Goal: Check status: Check status

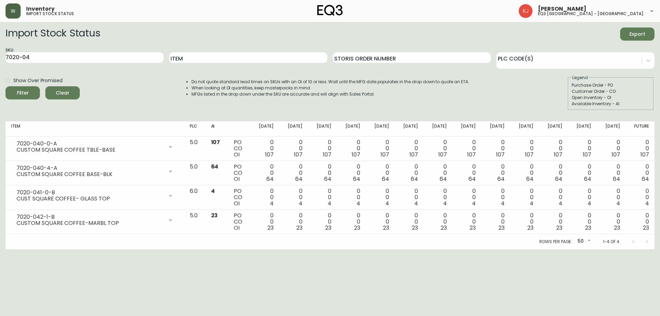
click at [12, 8] on button "button" at bounding box center [13, 10] width 15 height 15
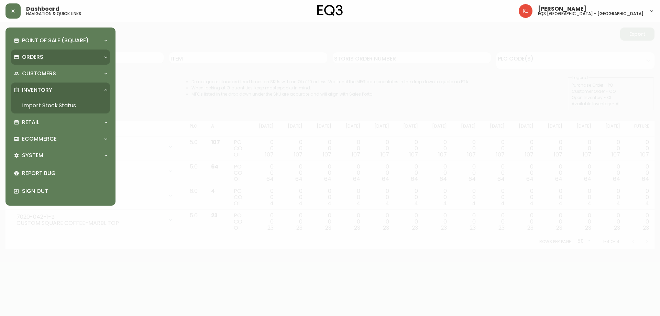
click at [30, 55] on p "Orders" at bounding box center [32, 57] width 21 height 8
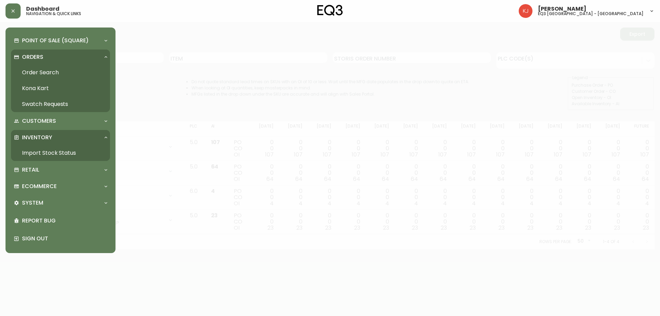
click at [34, 75] on link "Order Search" at bounding box center [60, 73] width 99 height 16
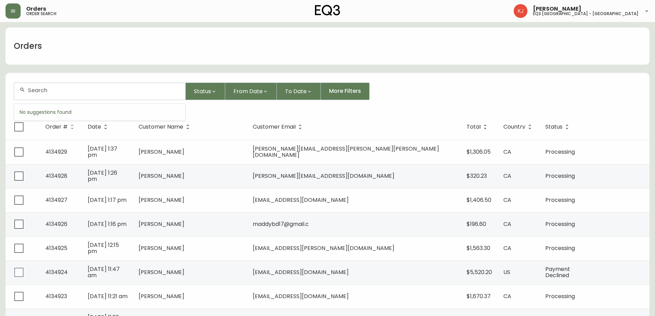
click at [88, 88] on input "text" at bounding box center [104, 90] width 152 height 7
type input "4134532"
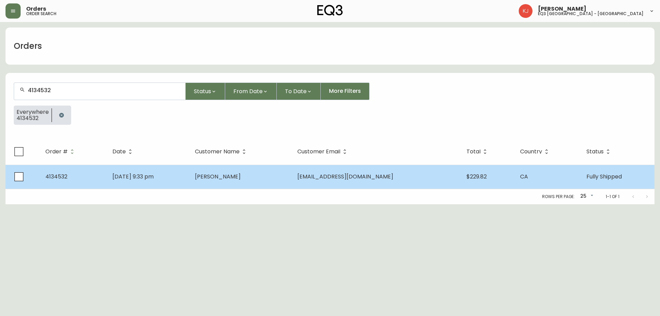
click at [241, 174] on span "[PERSON_NAME]" at bounding box center [218, 177] width 46 height 8
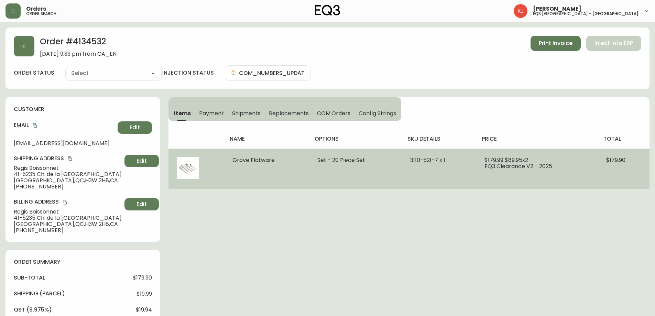
type input "Fully Shipped"
select select "FULLY_SHIPPED"
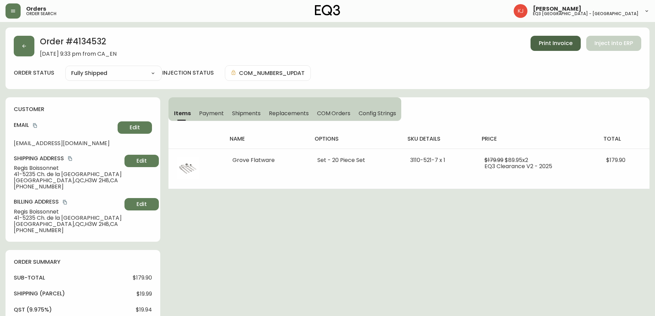
click at [540, 45] on span "Print Invoice" at bounding box center [556, 44] width 34 height 8
click at [11, 9] on icon "button" at bounding box center [13, 11] width 6 height 6
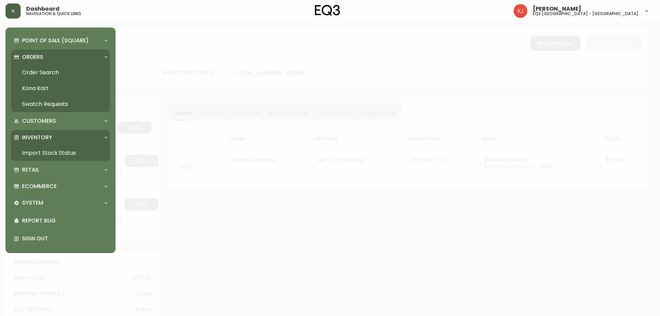
click at [40, 151] on link "Import Stock Status" at bounding box center [60, 153] width 99 height 16
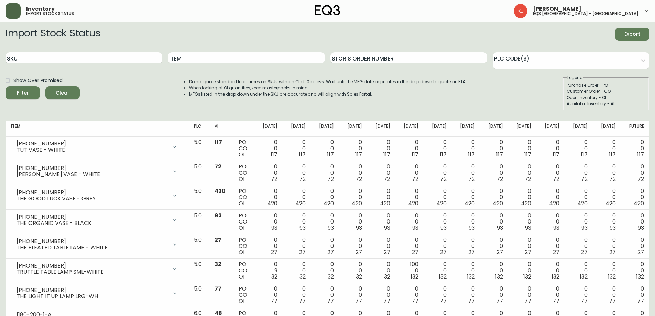
click at [79, 59] on input "SKU" at bounding box center [84, 57] width 157 height 11
type input "V"
paste input "[PHONE_NUMBER]"
click at [6, 86] on button "Filter" at bounding box center [23, 92] width 34 height 13
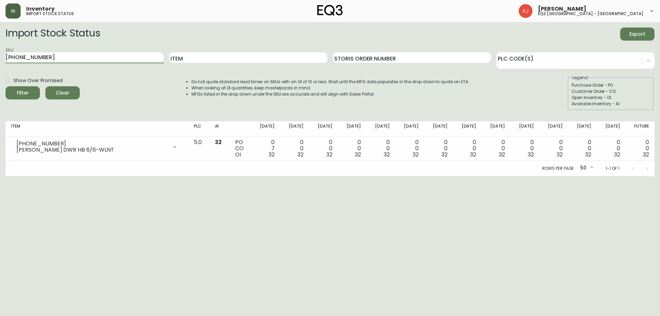
drag, startPoint x: 118, startPoint y: 59, endPoint x: 0, endPoint y: 58, distance: 118.0
click at [0, 67] on main "Import Stock Status Export SKU [PHONE_NUMBER] Item Storis Order Number PLC Code…" at bounding box center [330, 99] width 660 height 154
paste input "12"
click at [6, 86] on button "Filter" at bounding box center [23, 92] width 34 height 13
drag, startPoint x: 23, startPoint y: 59, endPoint x: 0, endPoint y: 73, distance: 26.8
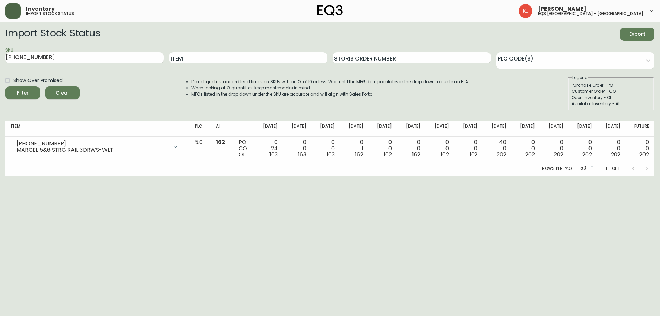
click at [0, 80] on main "Import Stock Status Export SKU [PHONE_NUMBER] Item Storis Order Number PLC Code…" at bounding box center [330, 99] width 660 height 154
paste input "20"
click at [6, 86] on button "Filter" at bounding box center [23, 92] width 34 height 13
drag, startPoint x: 103, startPoint y: 59, endPoint x: 0, endPoint y: 75, distance: 104.0
click at [0, 77] on main "Import Stock Status Export SKU [PHONE_NUMBER] Item Storis Order Number PLC Code…" at bounding box center [330, 99] width 660 height 154
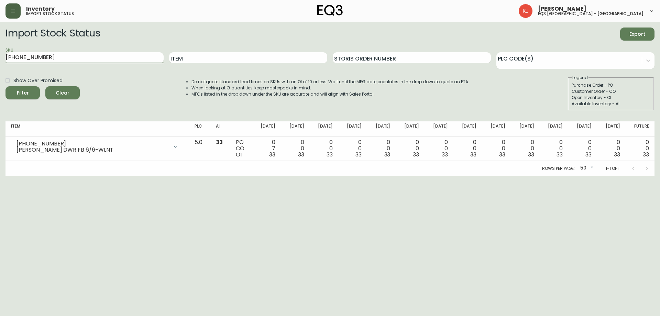
paste input "[PHONE_NUMBER]"
click at [6, 86] on button "Filter" at bounding box center [23, 92] width 34 height 13
drag, startPoint x: 98, startPoint y: 56, endPoint x: 0, endPoint y: 60, distance: 97.7
click at [0, 60] on main "Import Stock Status Export SKU [PHONE_NUMBER] Item Storis Order Number PLC Code…" at bounding box center [330, 99] width 660 height 154
paste input "74-1"
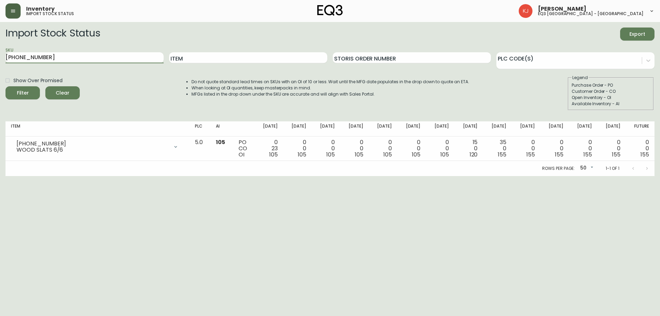
type input "[PHONE_NUMBER]"
click at [6, 86] on button "Filter" at bounding box center [23, 92] width 34 height 13
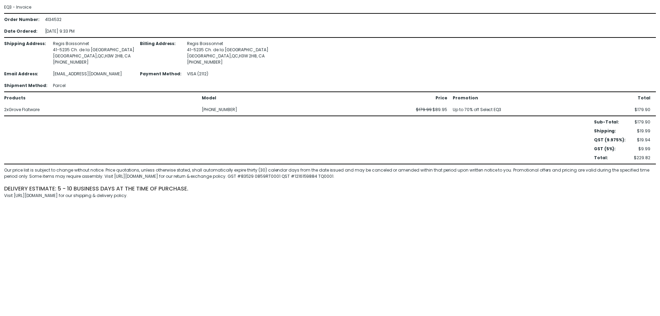
click at [74, 119] on div "EQ3 - Invoice Order Number : 4134532 Date Ordered : 5-Aug-2025 9:33 PM Shipping…" at bounding box center [330, 101] width 652 height 195
click at [51, 21] on div "4134532" at bounding box center [60, 20] width 30 height 6
copy div "4134532"
drag, startPoint x: 107, startPoint y: 67, endPoint x: 89, endPoint y: 58, distance: 19.8
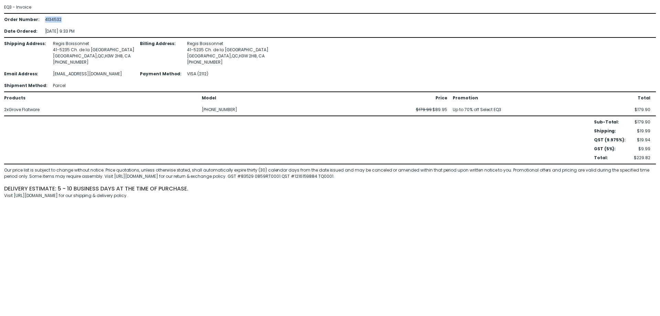
click at [108, 67] on div "Shipping Address : Regis Boissonnet 41-5235 Ch. de la Cote Saint Luc MONTREAL ,…" at bounding box center [330, 65] width 652 height 48
drag, startPoint x: 48, startPoint y: 49, endPoint x: 114, endPoint y: 49, distance: 66.0
click at [114, 49] on div "Shipping Address : Regis Boissonnet 41-5235 Ch. de la Cote Saint Luc MONTREAL ,…" at bounding box center [330, 65] width 652 height 48
copy div "41-5235 Ch. de la [GEOGRAPHIC_DATA]"
click at [99, 127] on div "Sub-Total : $179.90 Shipping : $19.99 Retail Delivery Fee: $0.00 QST (9.975%) :…" at bounding box center [327, 140] width 647 height 42
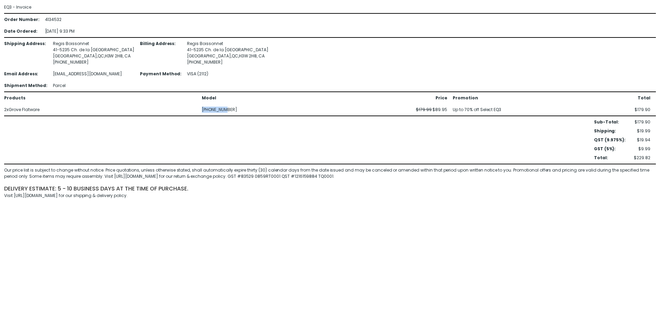
drag, startPoint x: 228, startPoint y: 109, endPoint x: 201, endPoint y: 111, distance: 26.9
click at [201, 111] on div "Products Model Price Promotion Total 2 x Grove Flatware 3110-521-7 $179.99 $89.…" at bounding box center [327, 104] width 647 height 18
copy div "3110-521-7"
click at [595, 85] on div "Shipping Address : Regis Boissonnet 41-5235 Ch. de la Cote Saint Luc MONTREAL ,…" at bounding box center [330, 65] width 652 height 48
click at [55, 20] on div "4134532" at bounding box center [60, 20] width 30 height 6
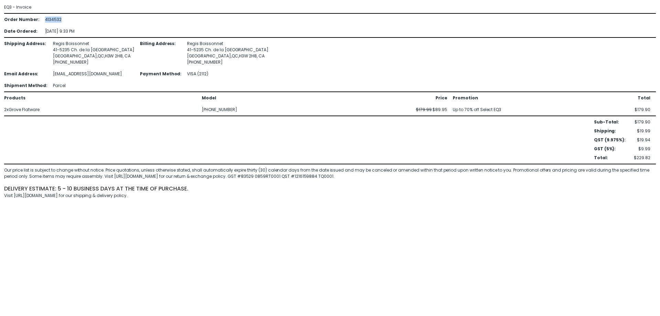
click at [55, 20] on div "4134532" at bounding box center [60, 20] width 30 height 6
copy div "4134532"
